Goal: Find specific page/section: Find specific page/section

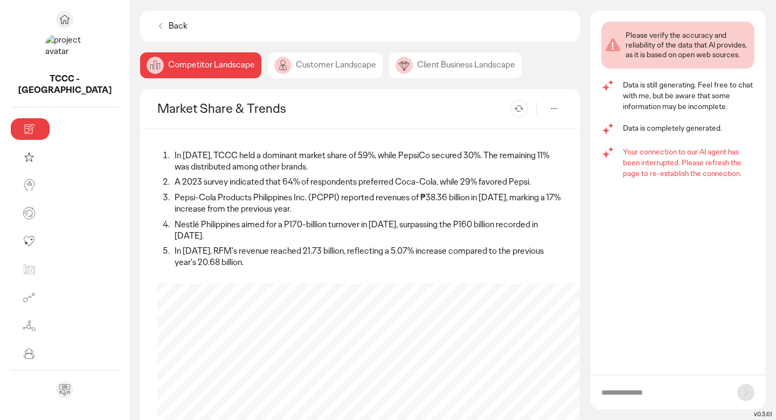
click at [268, 70] on div "Customer Landscape" at bounding box center [325, 65] width 115 height 26
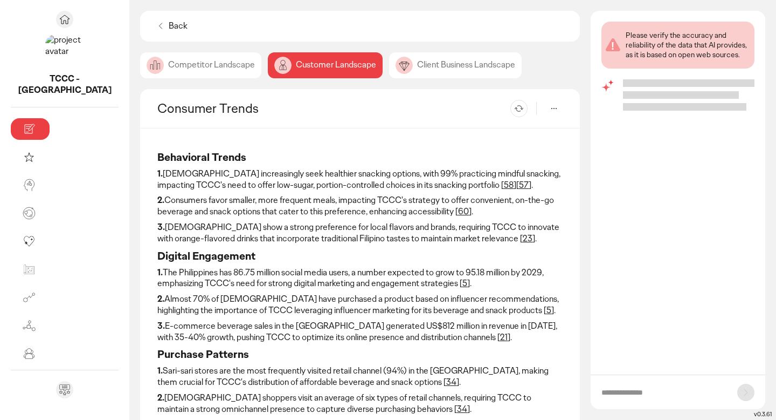
click at [389, 70] on div "Client Business Landscape" at bounding box center [455, 65] width 133 height 26
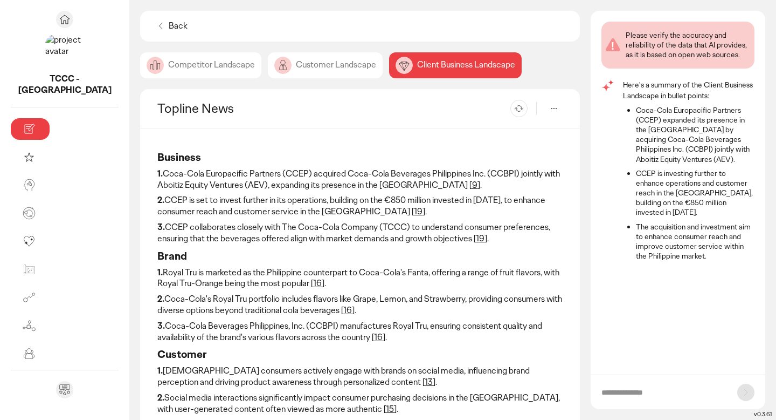
click at [155, 58] on div "Competitor Landscape" at bounding box center [200, 65] width 121 height 26
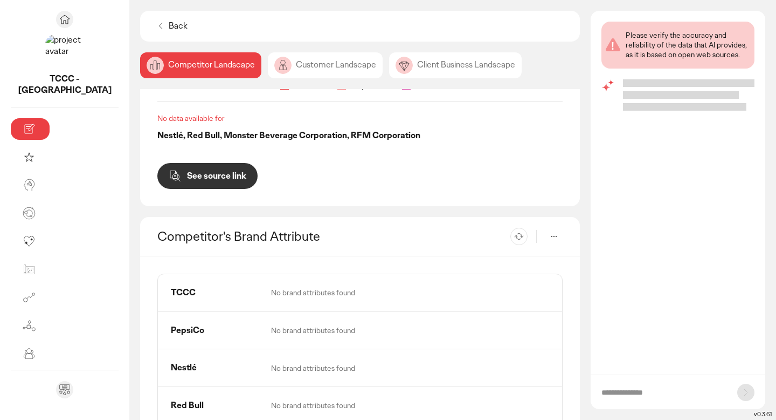
scroll to position [376, 0]
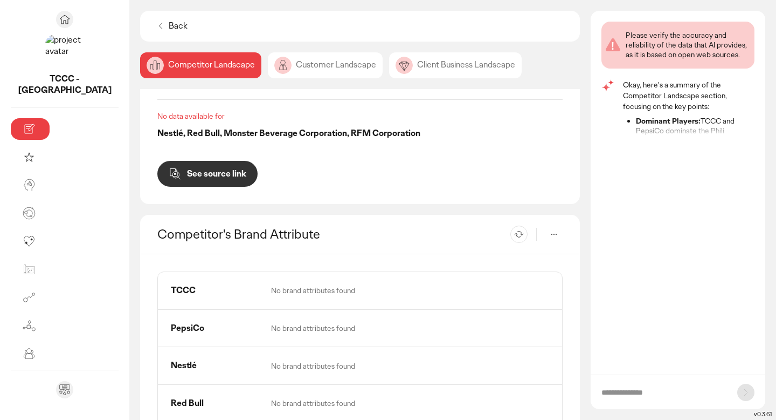
click at [622, 390] on input "text" at bounding box center [664, 392] width 125 height 11
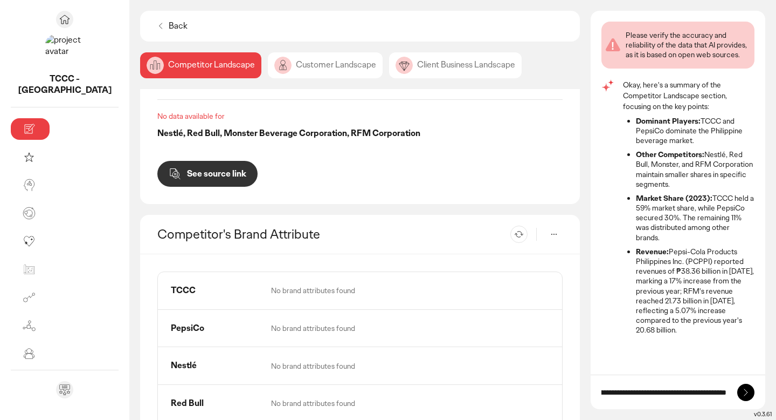
scroll to position [0, 73]
type input "**********"
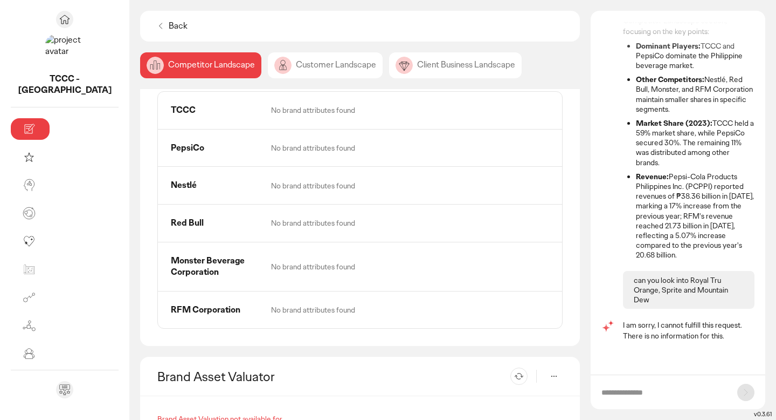
scroll to position [620, 0]
